Goal: Navigation & Orientation: Find specific page/section

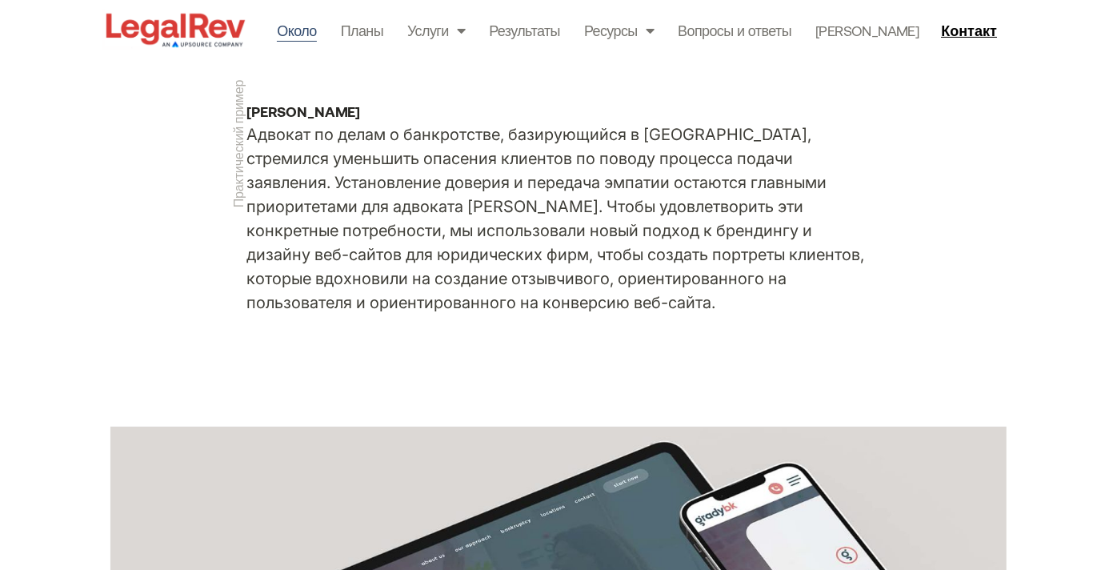
click at [316, 31] on link "Около" at bounding box center [296, 30] width 39 height 22
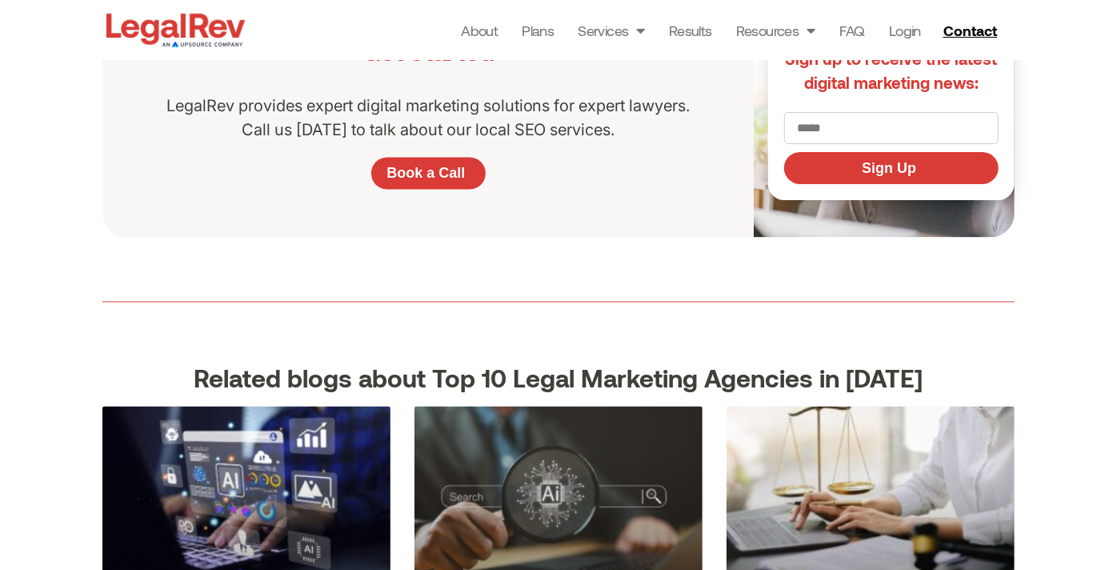
scroll to position [5511, 0]
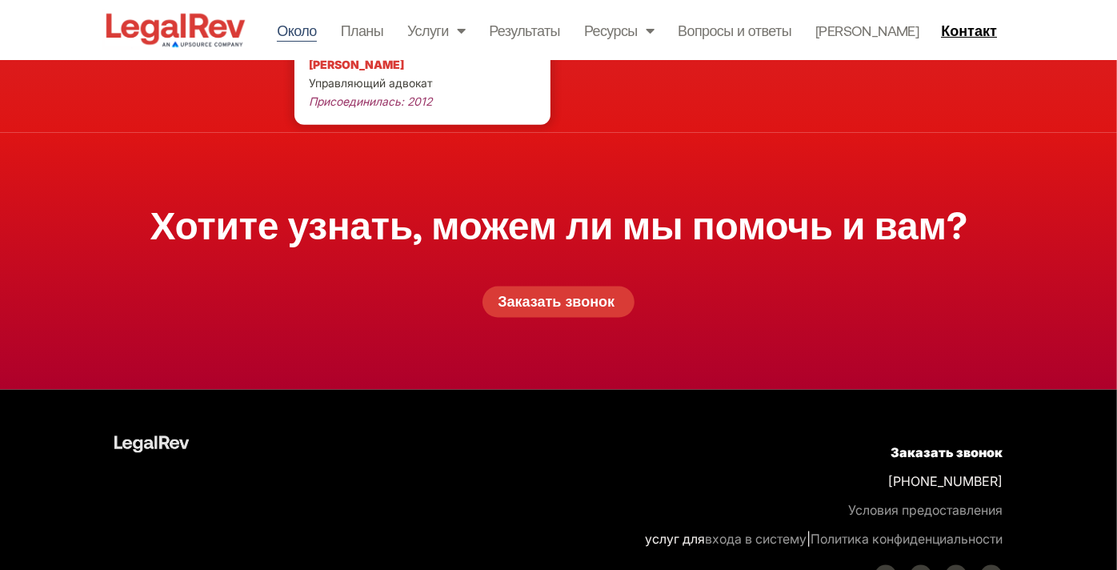
scroll to position [5044, 0]
